Goal: Information Seeking & Learning: Compare options

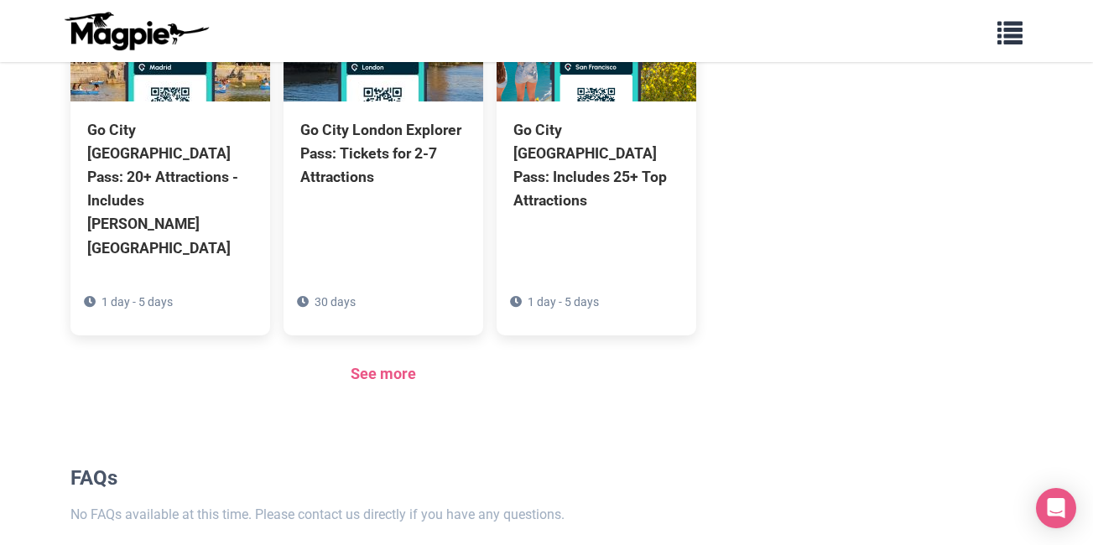
scroll to position [1357, 0]
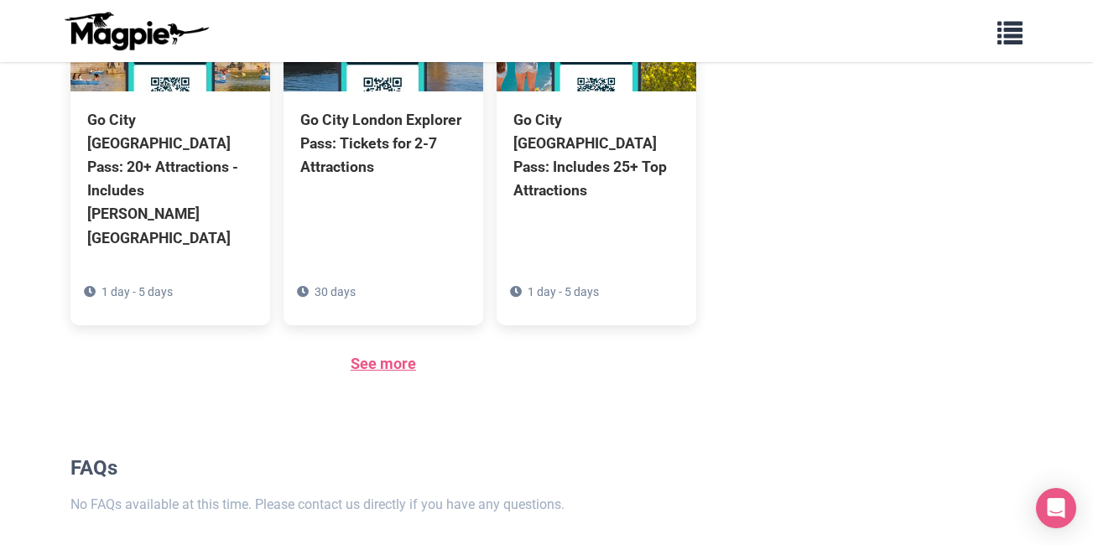
click at [371, 355] on link "See more" at bounding box center [383, 364] width 65 height 18
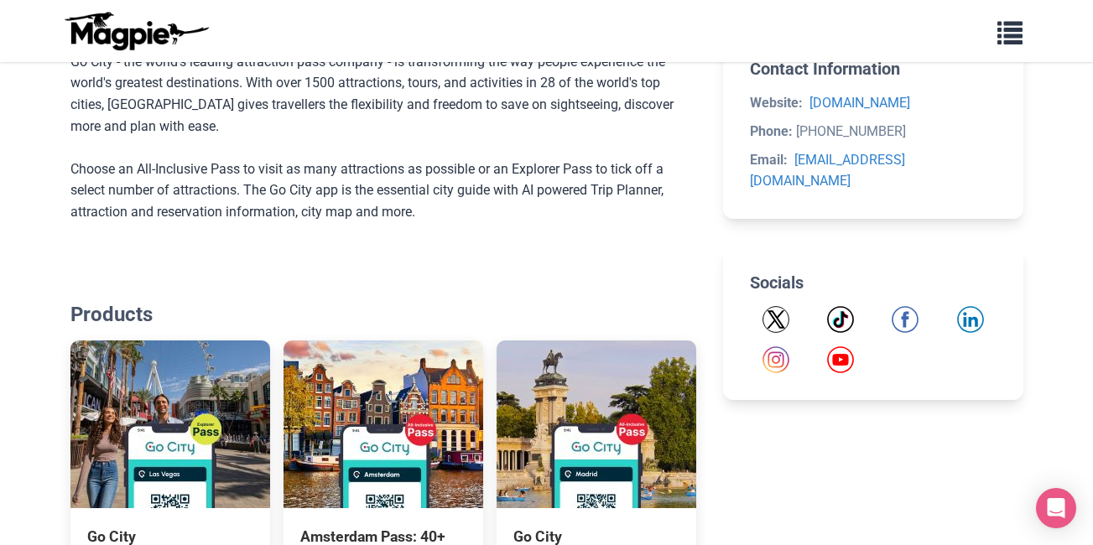
scroll to position [587, 0]
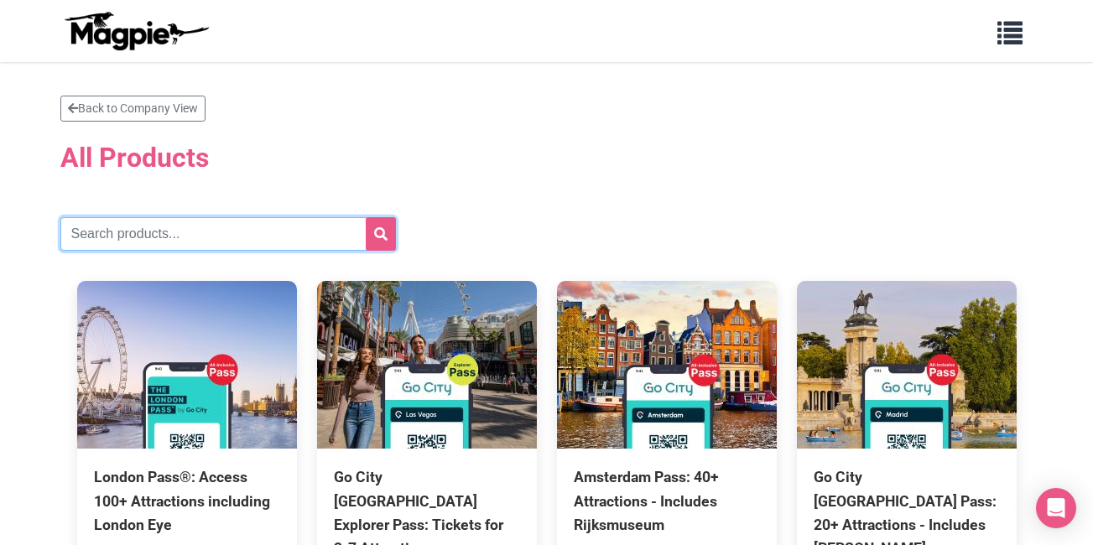
click at [242, 234] on input "text" at bounding box center [228, 234] width 336 height 34
type input "london"
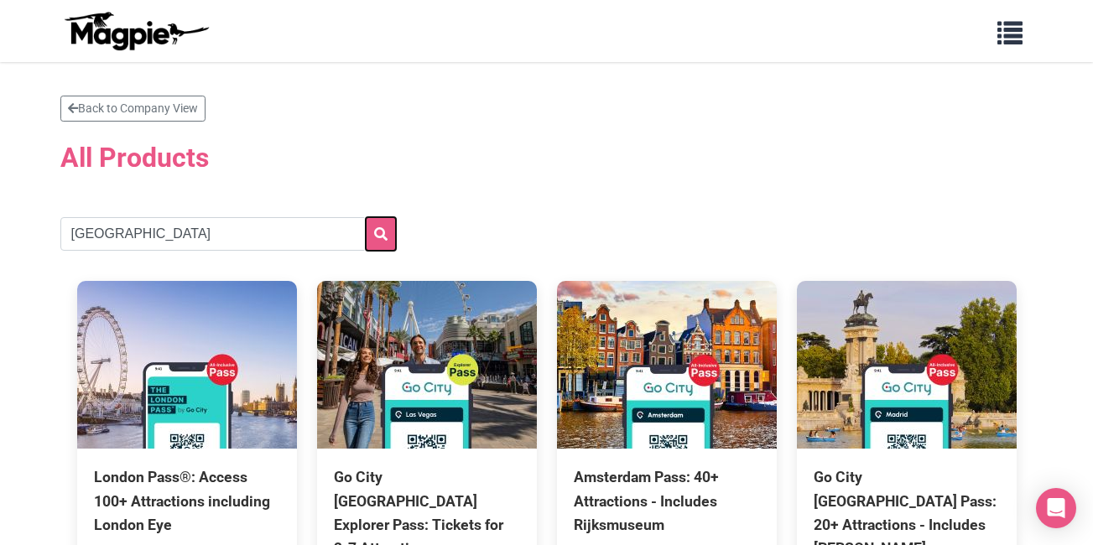
click at [382, 232] on icon "submit" at bounding box center [380, 233] width 13 height 13
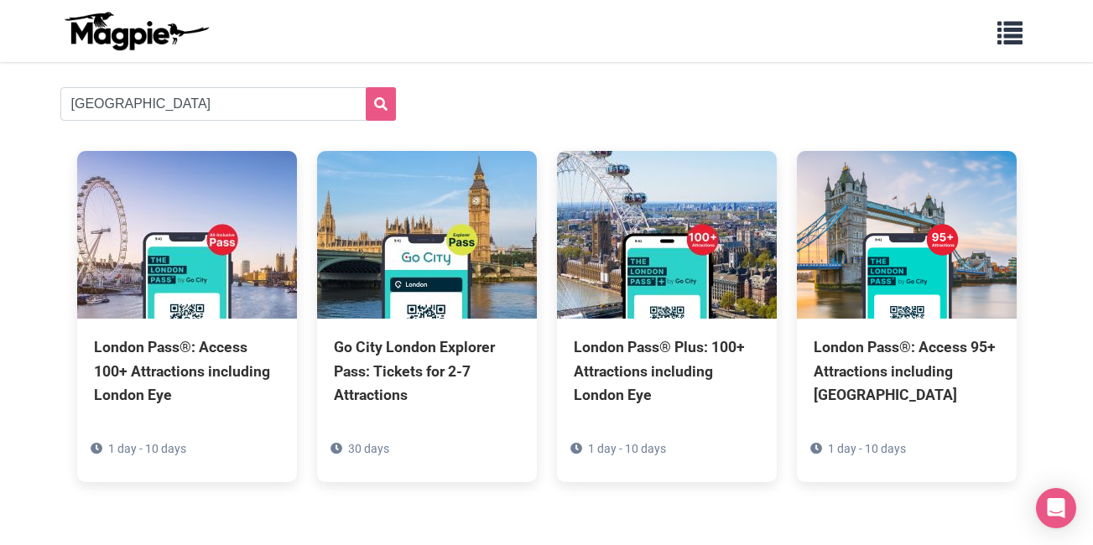
scroll to position [168, 0]
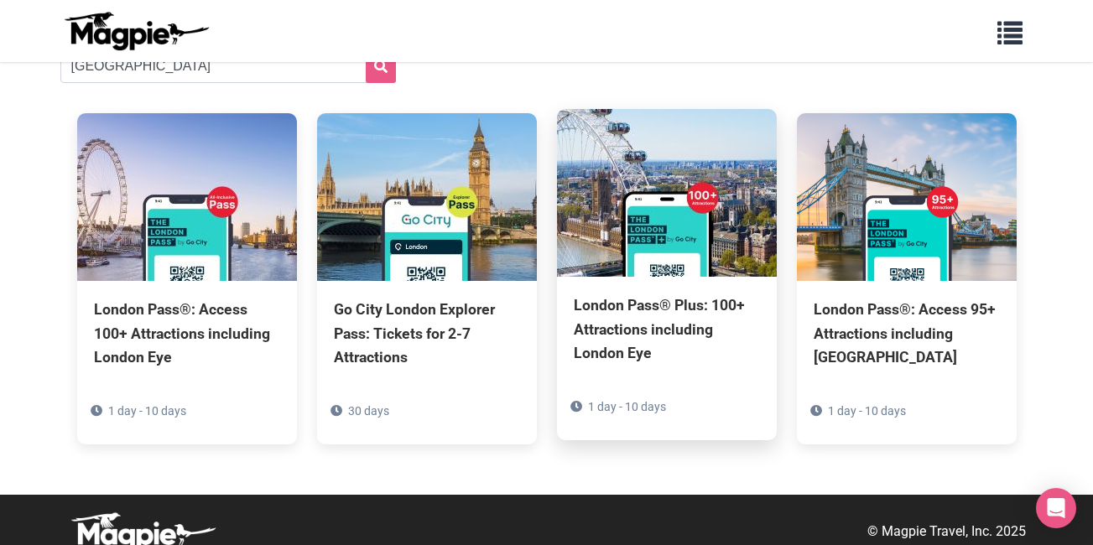
click at [632, 316] on div "London Pass® Plus: 100+ Attractions including London Eye" at bounding box center [667, 329] width 186 height 70
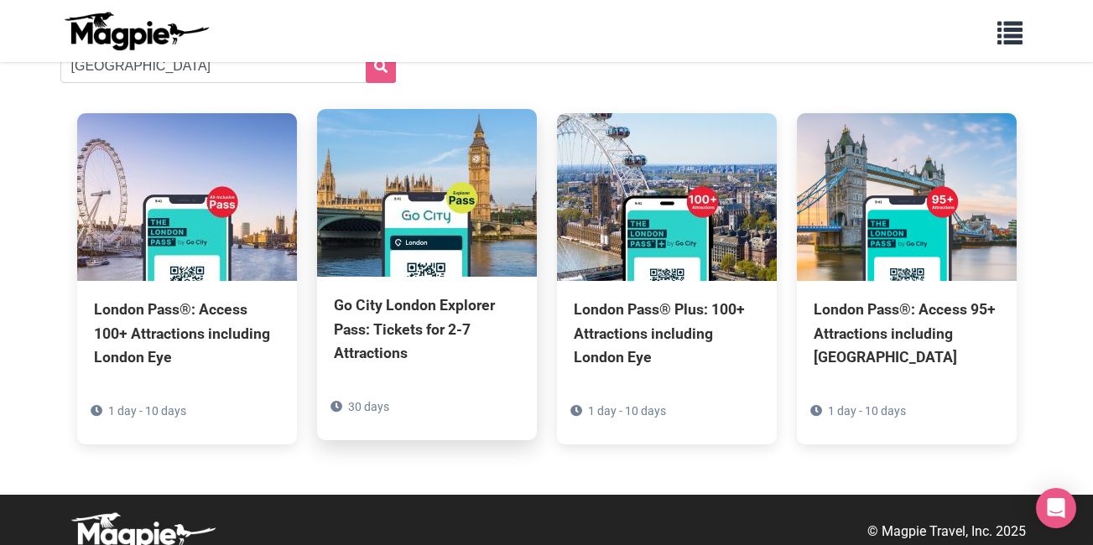
click at [388, 319] on div "Go City London Explorer Pass: Tickets for 2-7 Attractions" at bounding box center [427, 329] width 186 height 70
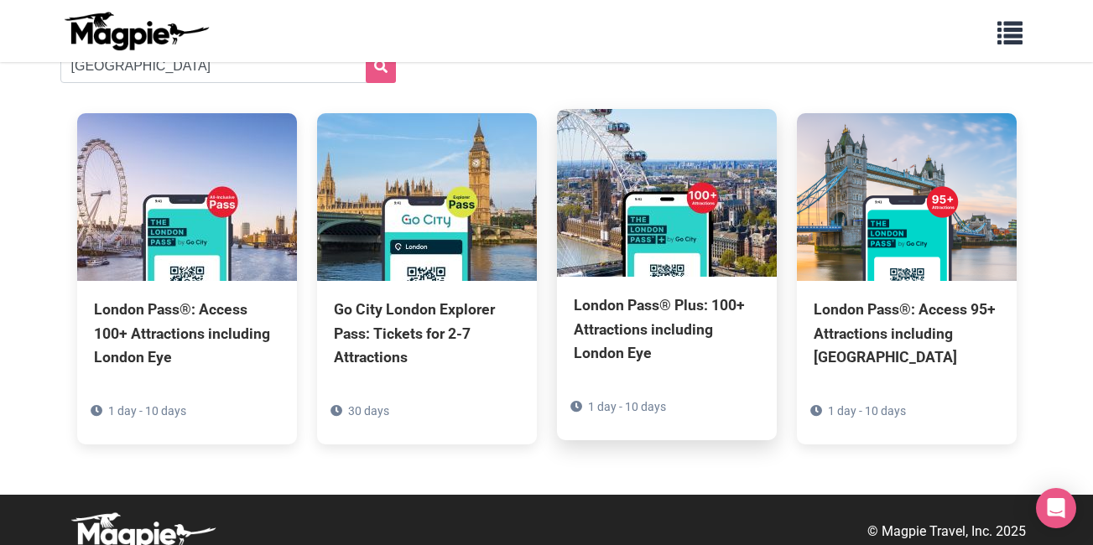
scroll to position [0, 0]
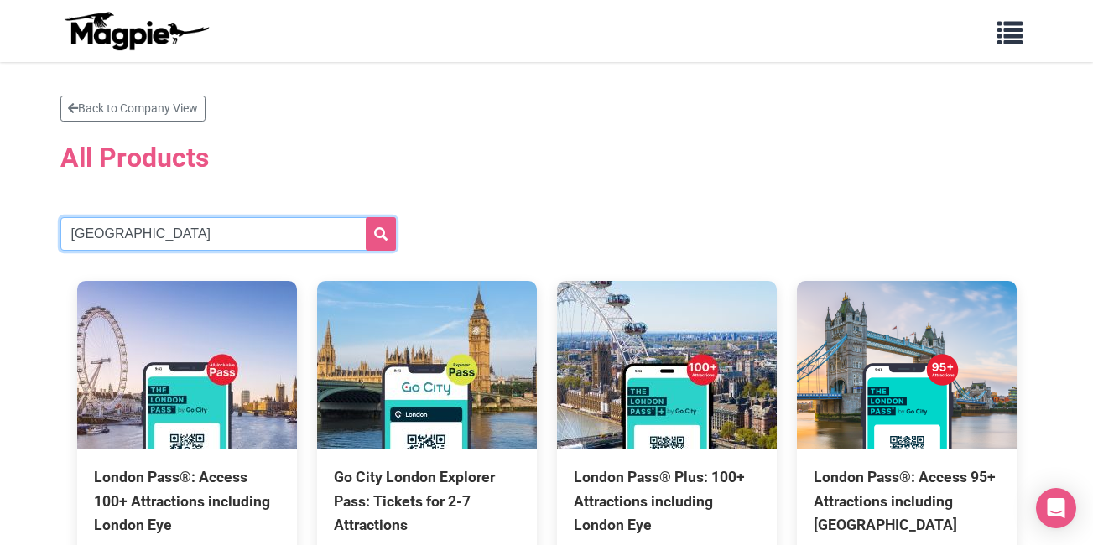
click at [122, 242] on input "london" at bounding box center [228, 234] width 336 height 34
type input "l"
type input "paris"
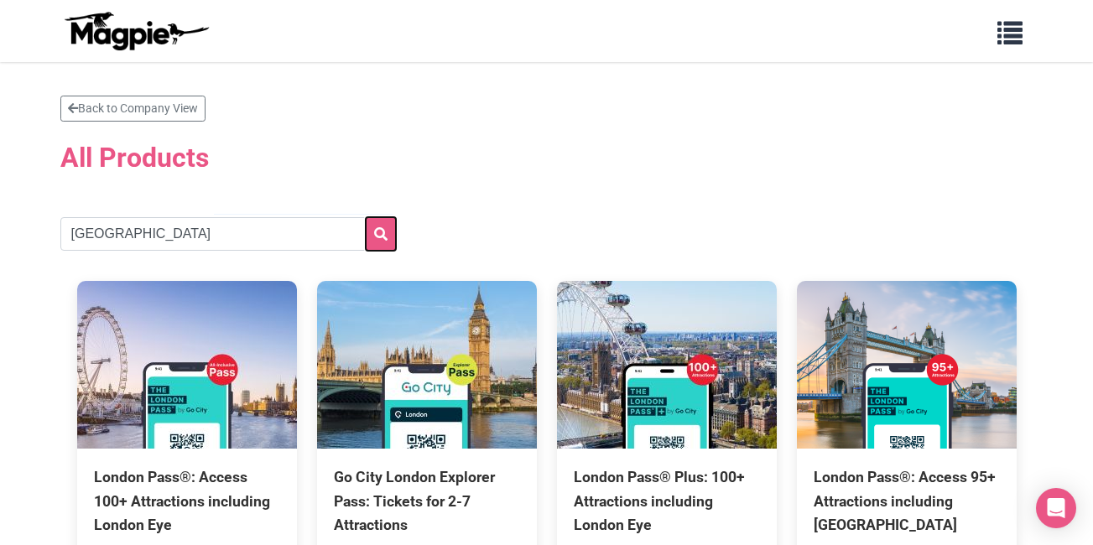
click at [373, 232] on button "submit" at bounding box center [381, 234] width 30 height 34
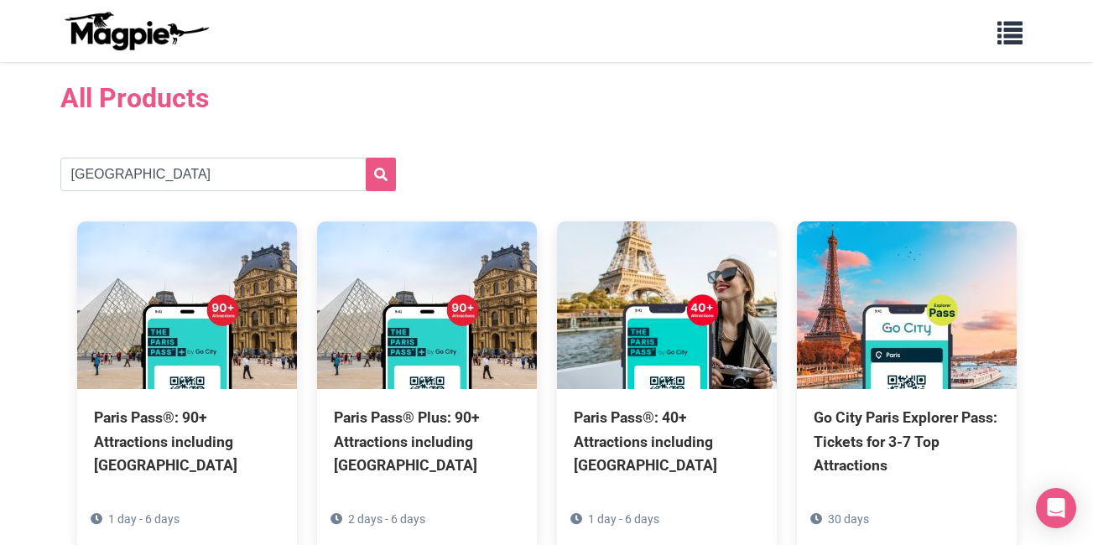
scroll to position [84, 0]
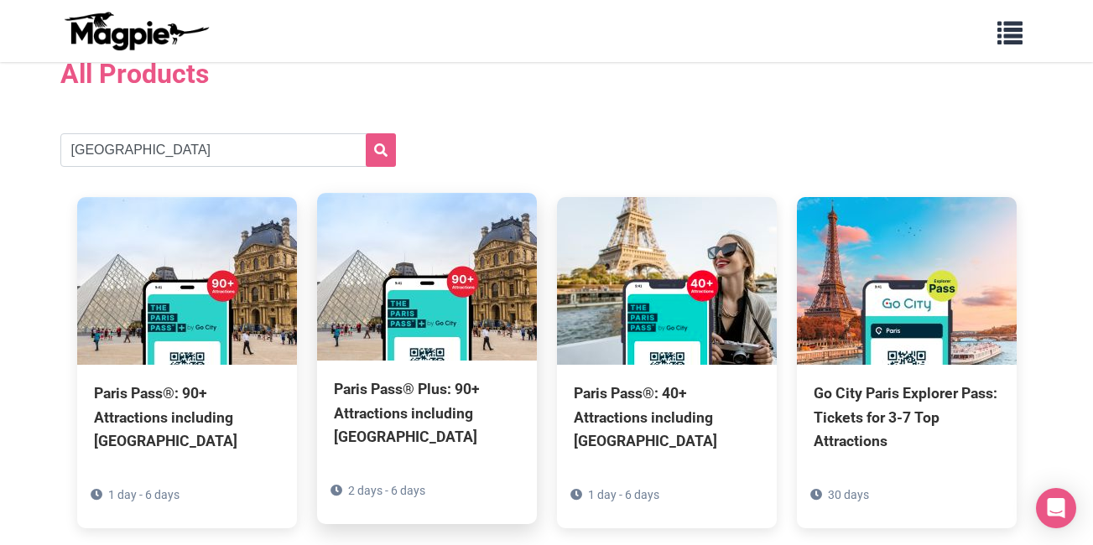
click at [415, 392] on div "Paris Pass® Plus: 90+ Attractions including Louvre" at bounding box center [427, 413] width 186 height 70
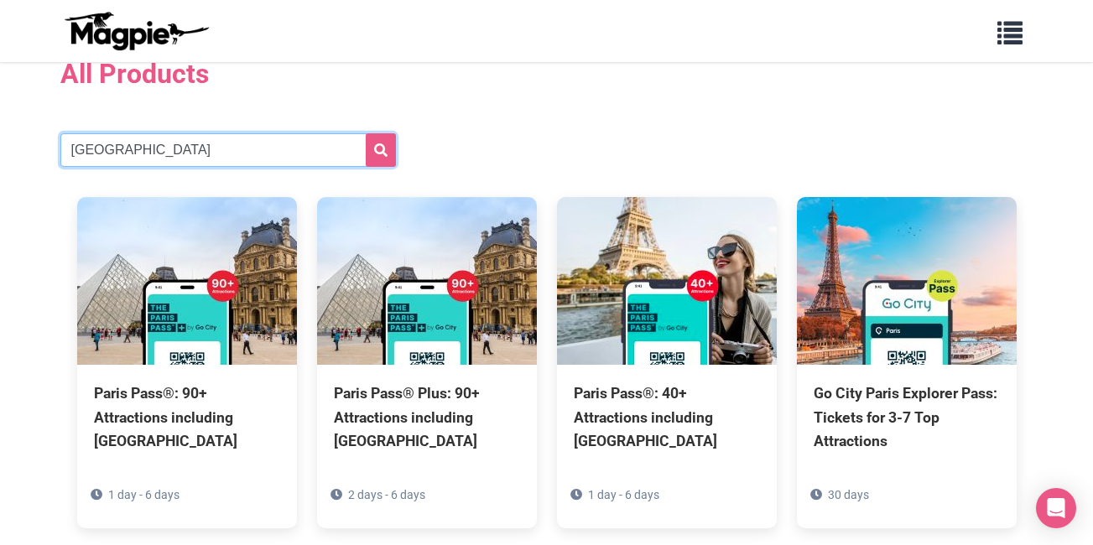
click at [138, 149] on input "paris" at bounding box center [228, 150] width 336 height 34
type input "p"
type input "new york"
click at [366, 133] on button "submit" at bounding box center [381, 150] width 30 height 34
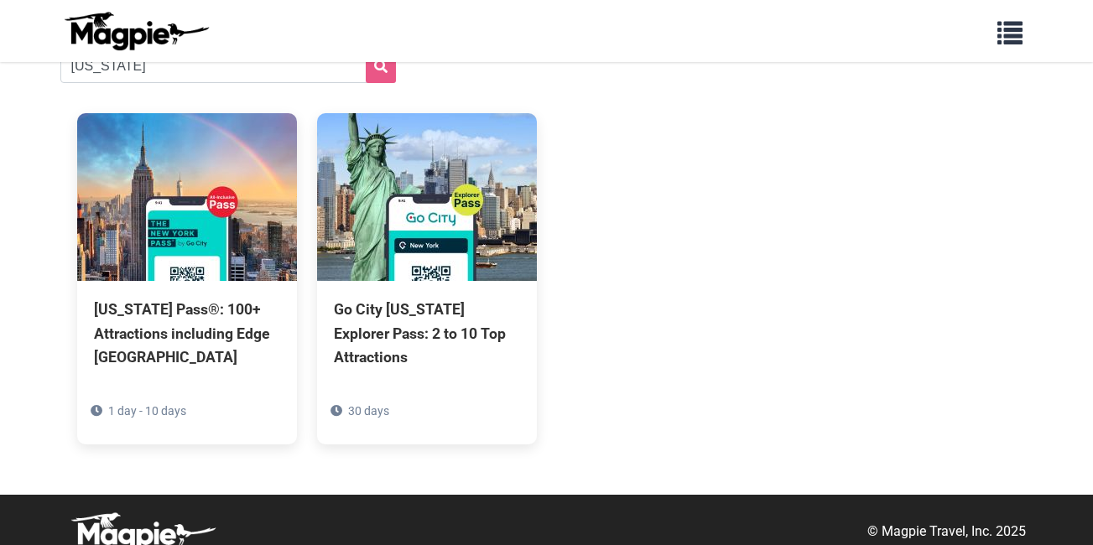
scroll to position [168, 0]
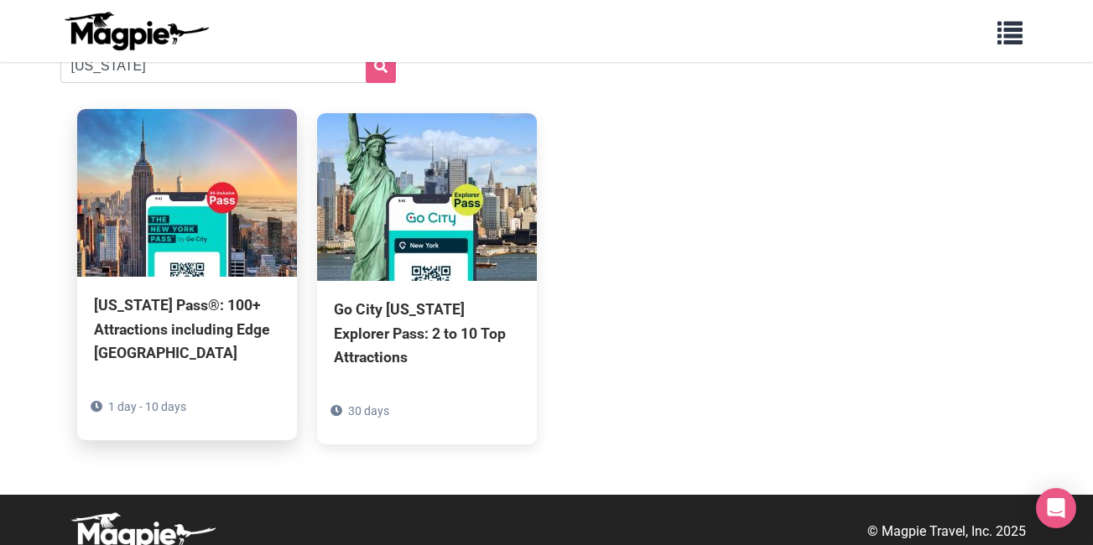
click at [177, 317] on div "New York Pass®: 100+ Attractions including Edge NYC" at bounding box center [187, 329] width 186 height 70
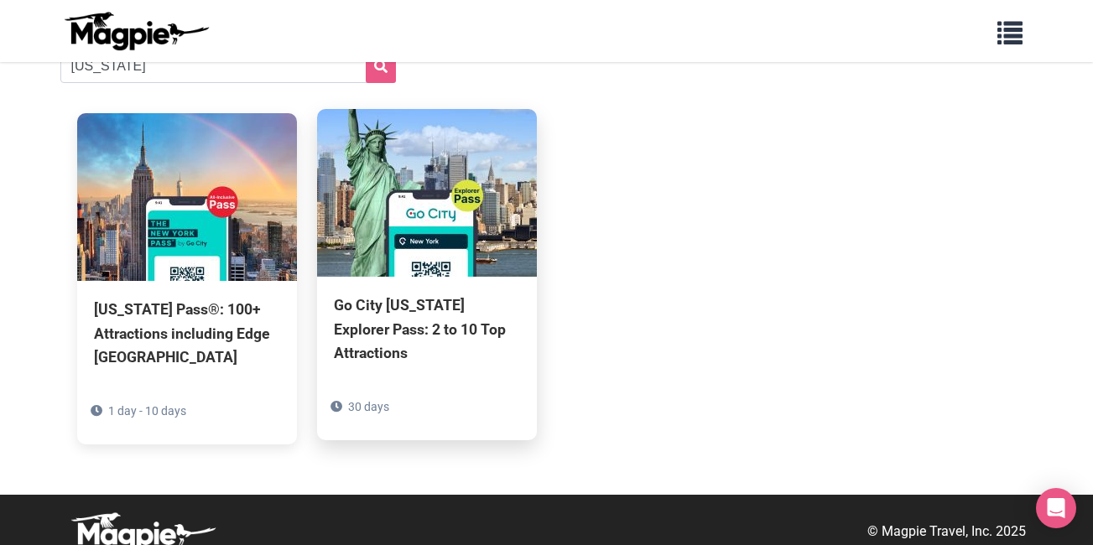
click at [388, 315] on div "Go City New York Explorer Pass: 2 to 10 Top Attractions" at bounding box center [427, 329] width 186 height 70
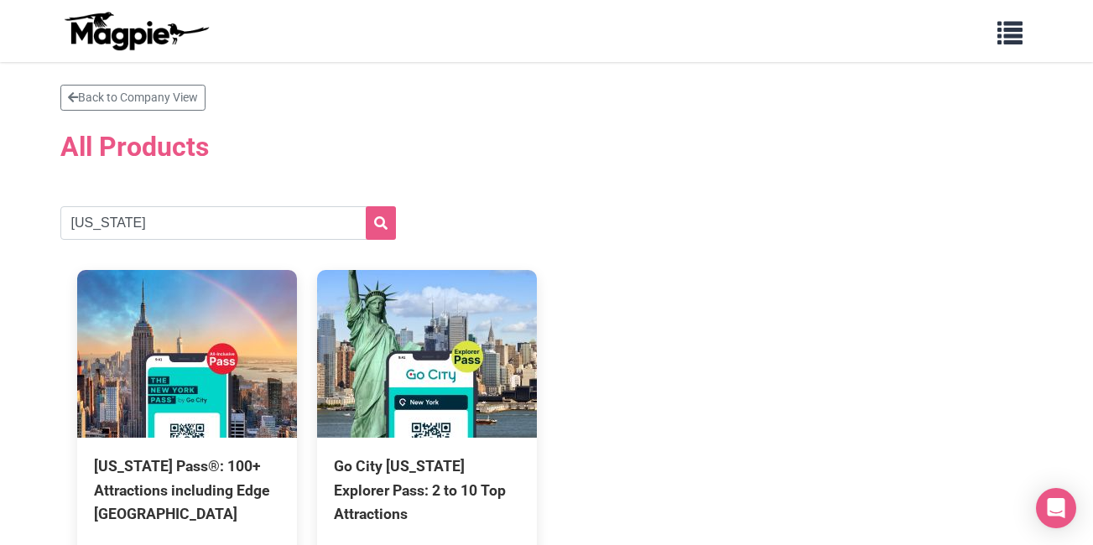
scroll to position [0, 0]
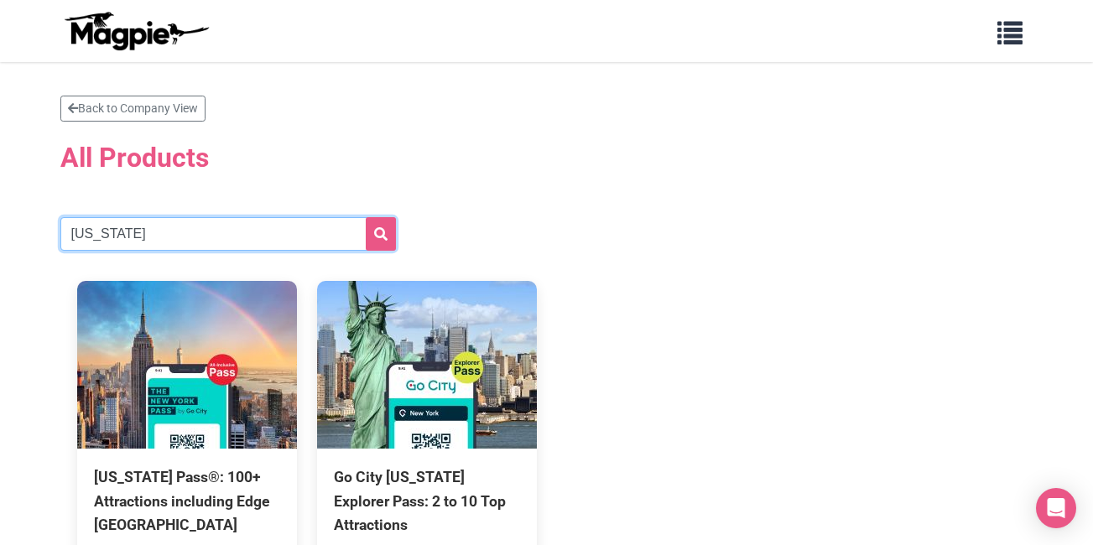
click at [253, 240] on input "new york" at bounding box center [228, 234] width 336 height 34
type input "n"
type input "new orleans"
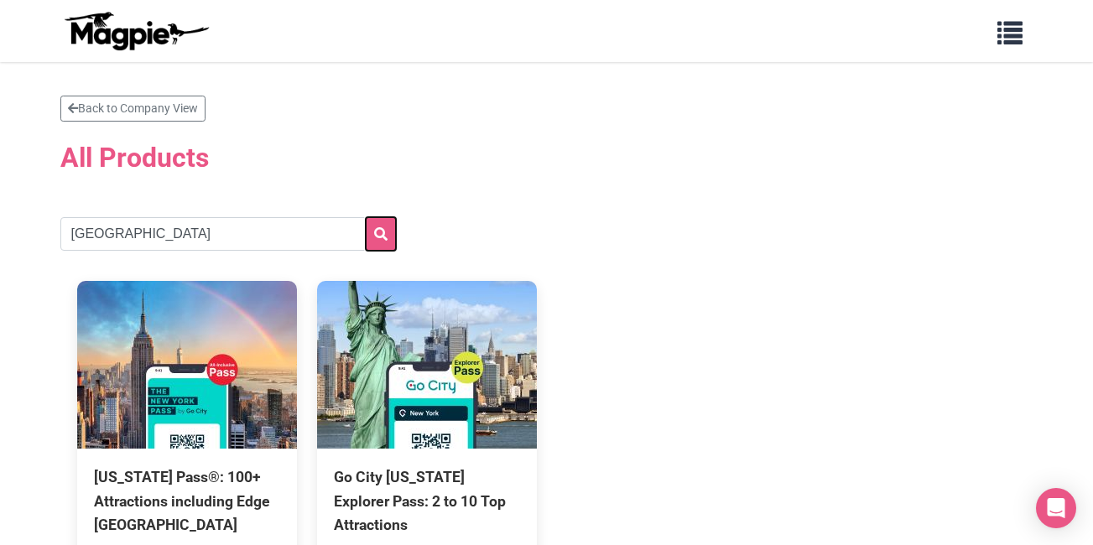
click at [374, 230] on icon "submit" at bounding box center [380, 233] width 13 height 13
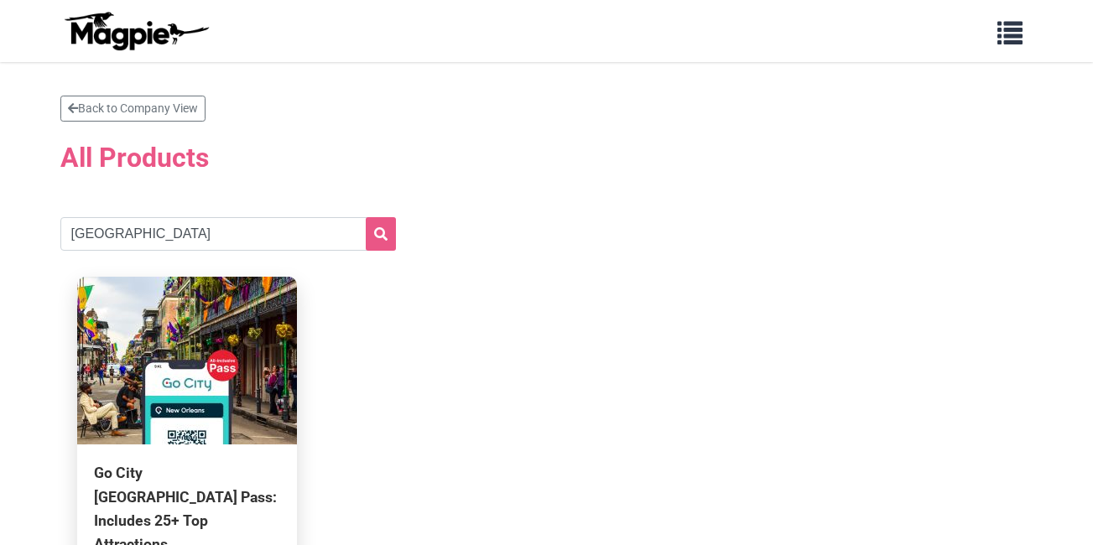
scroll to position [84, 0]
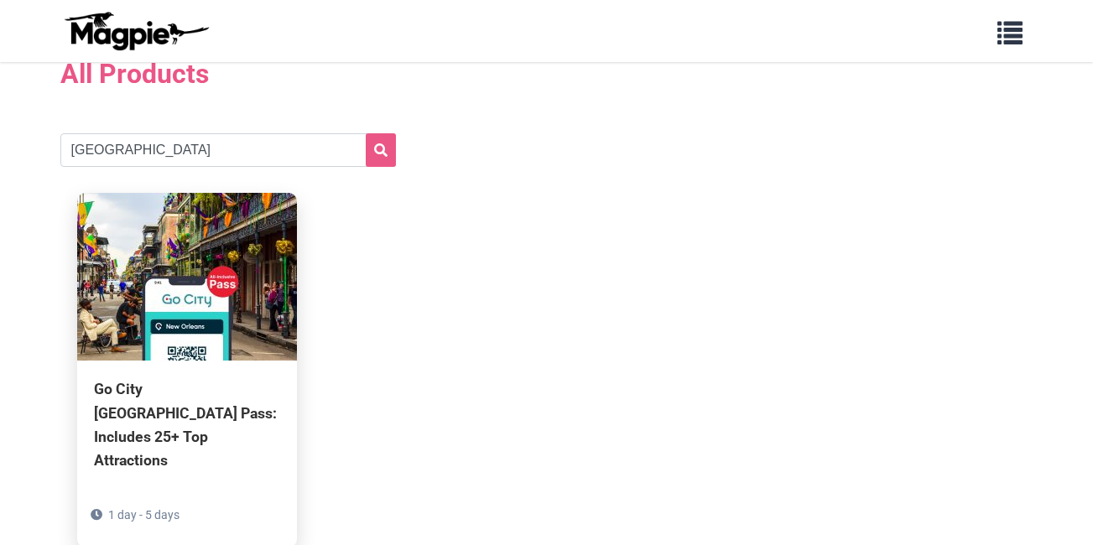
click at [209, 390] on div "Go City [GEOGRAPHIC_DATA] Pass: Includes 25+ Top Attractions" at bounding box center [187, 425] width 186 height 95
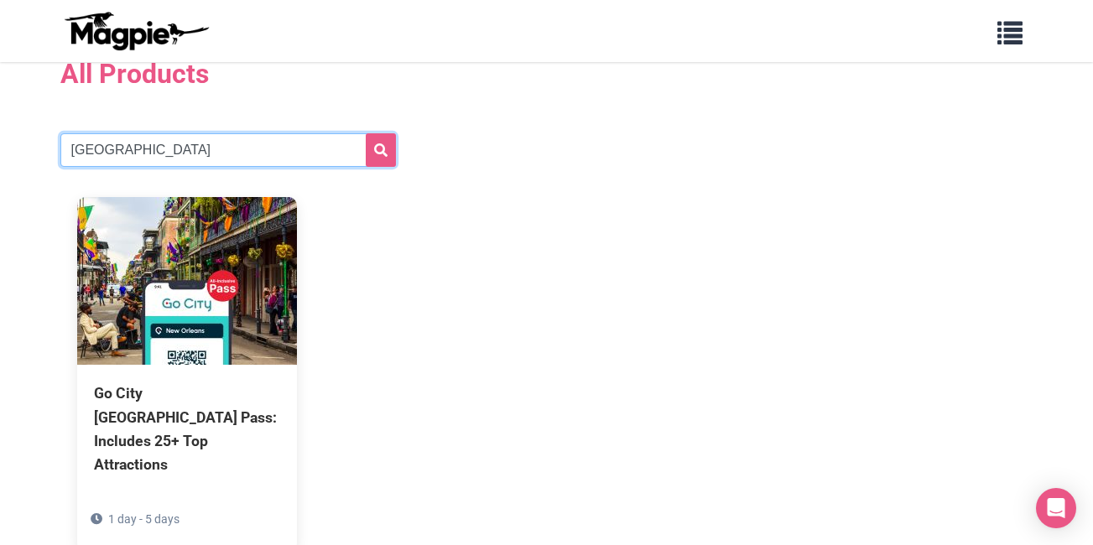
click at [159, 147] on input "[GEOGRAPHIC_DATA]" at bounding box center [228, 150] width 336 height 34
type input "n"
type input "omniavatican"
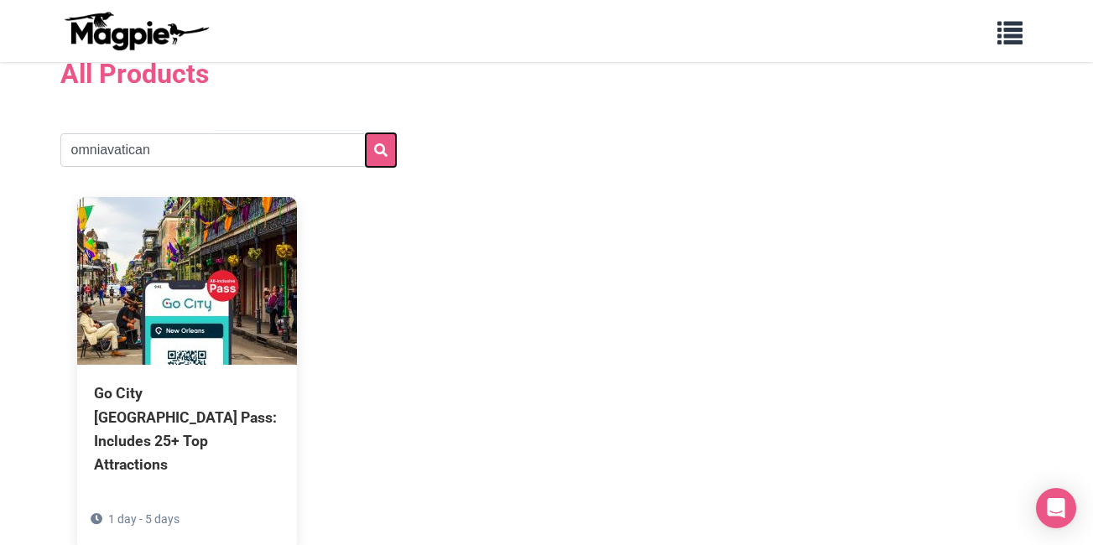
click at [373, 144] on button "submit" at bounding box center [381, 150] width 30 height 34
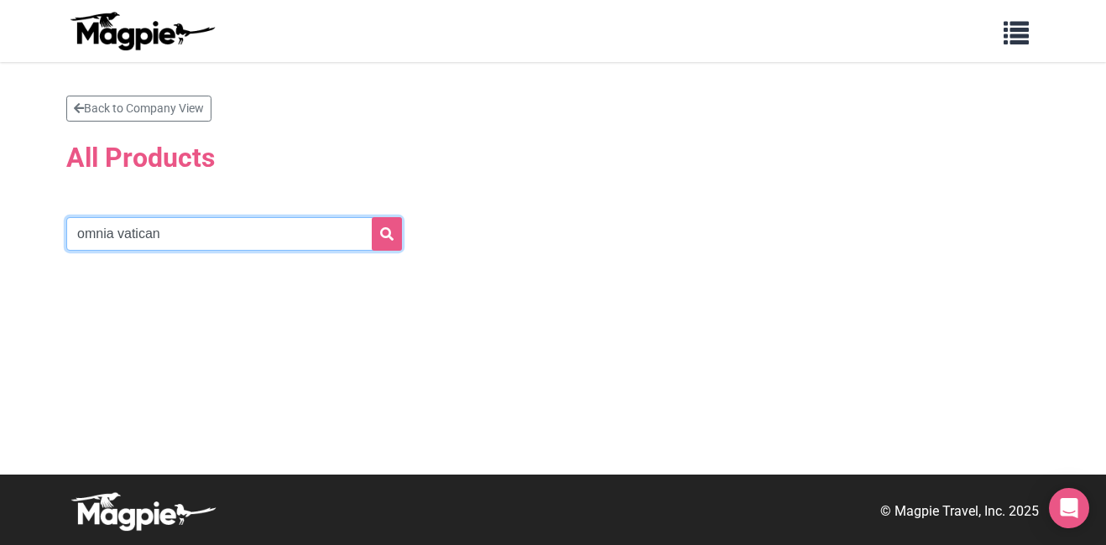
type input "omnia vatican"
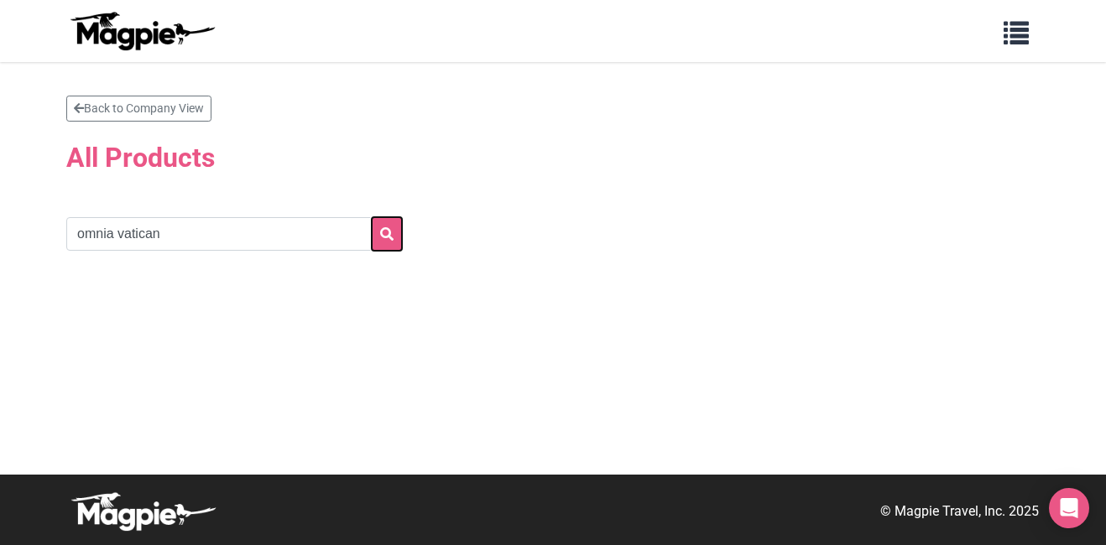
click at [388, 233] on icon "submit" at bounding box center [386, 233] width 13 height 13
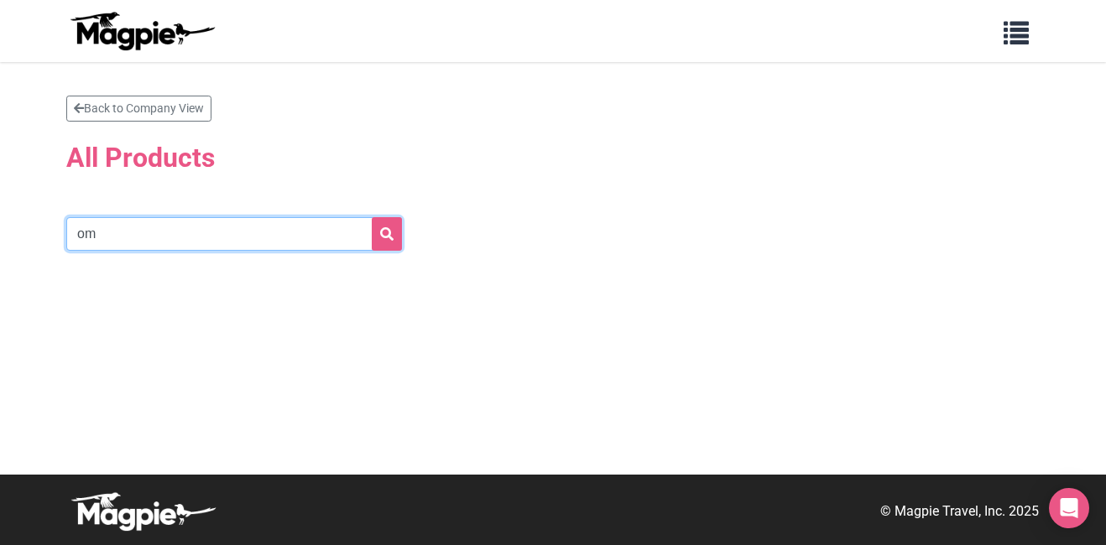
type input "o"
type input "rome"
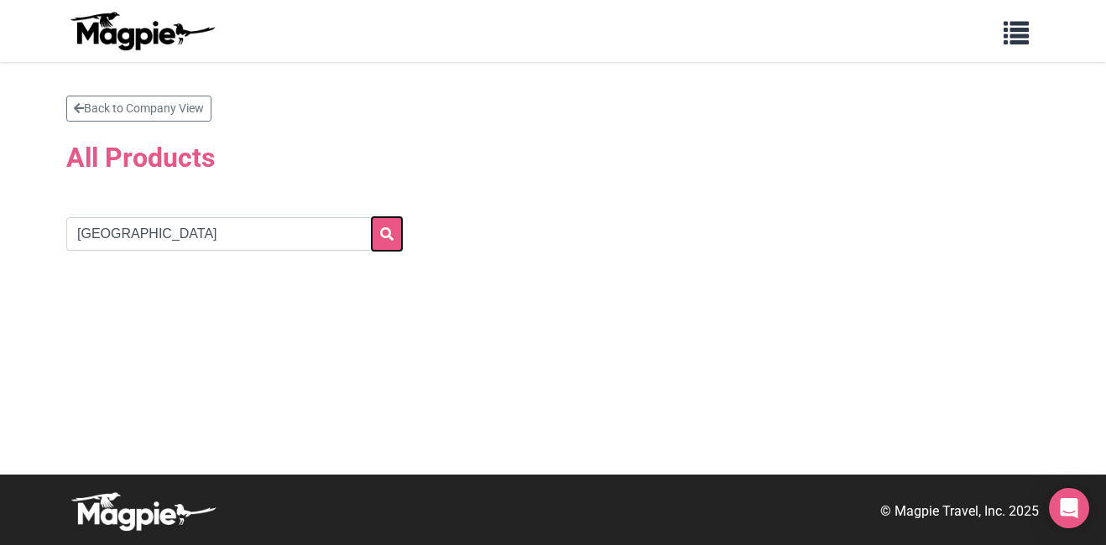
click at [388, 238] on icon "submit" at bounding box center [386, 233] width 13 height 13
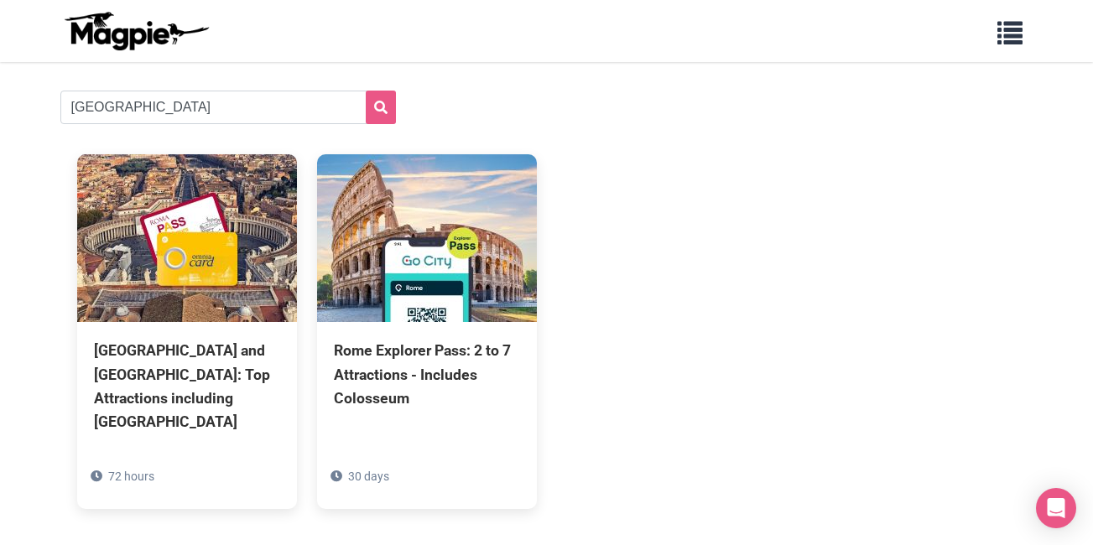
scroll to position [168, 0]
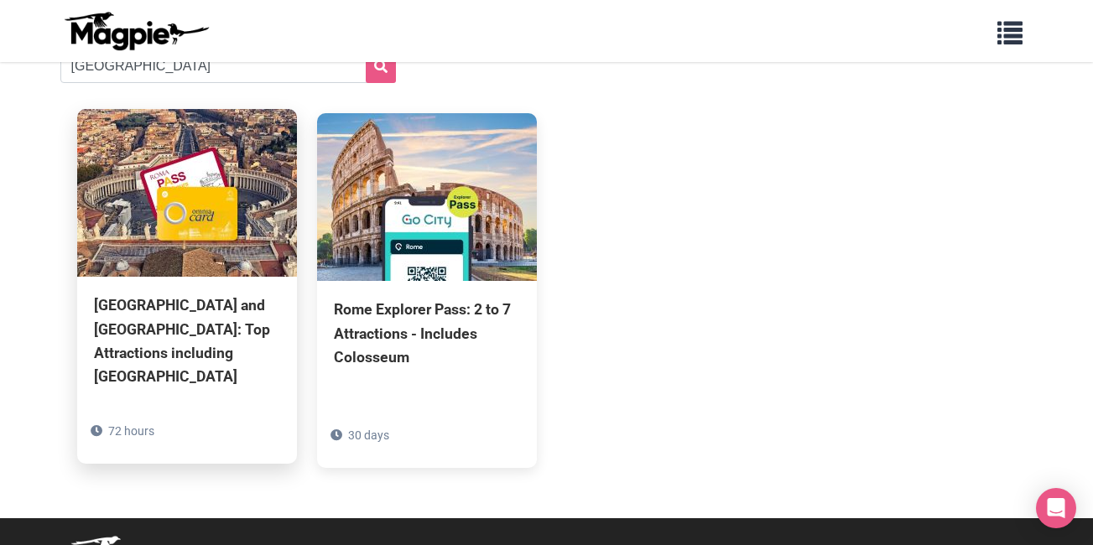
click at [142, 318] on div "[GEOGRAPHIC_DATA] and [GEOGRAPHIC_DATA]: Top Attractions including [GEOGRAPHIC_…" at bounding box center [187, 341] width 186 height 95
